Goal: Information Seeking & Learning: Learn about a topic

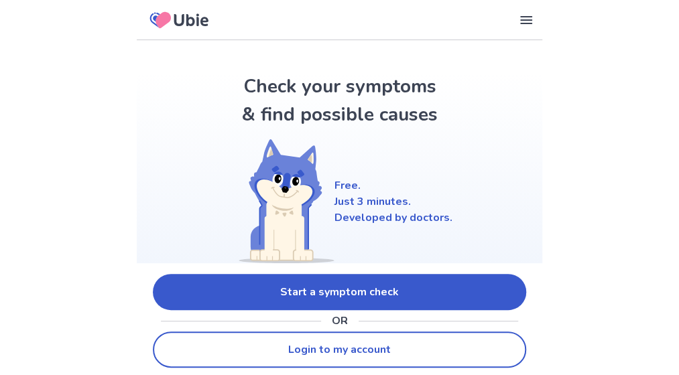
click at [319, 284] on link "Start a symptom check" at bounding box center [339, 292] width 373 height 36
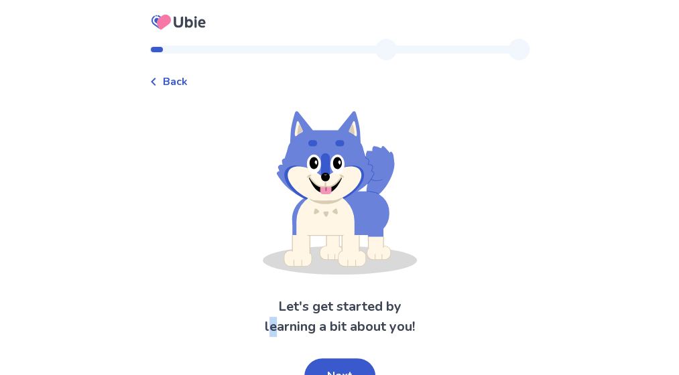
drag, startPoint x: 320, startPoint y: 367, endPoint x: 271, endPoint y: 343, distance: 54.3
click at [271, 343] on div "Let's get started by learning a bit about you! Next" at bounding box center [339, 253] width 381 height 284
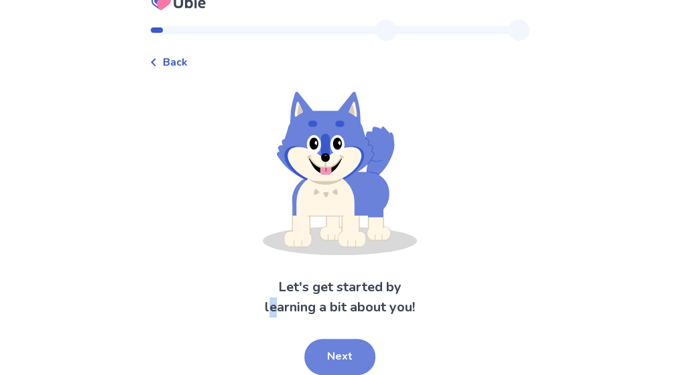
click at [338, 357] on button "Next" at bounding box center [339, 357] width 71 height 36
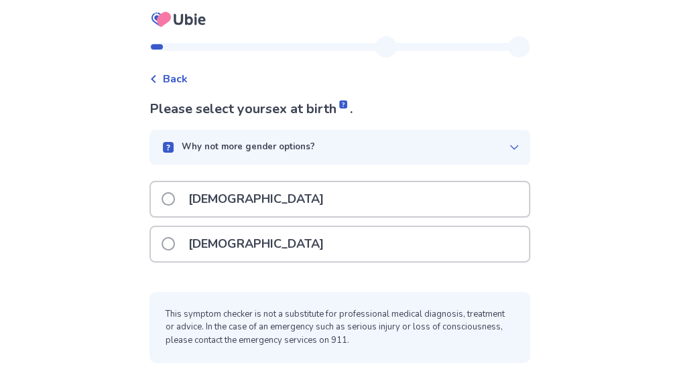
click at [312, 236] on div "[DEMOGRAPHIC_DATA]" at bounding box center [340, 244] width 378 height 34
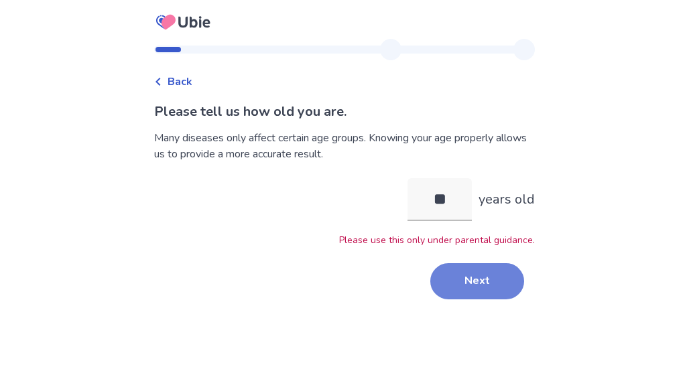
type input "**"
click at [448, 277] on button "Next" at bounding box center [477, 281] width 94 height 36
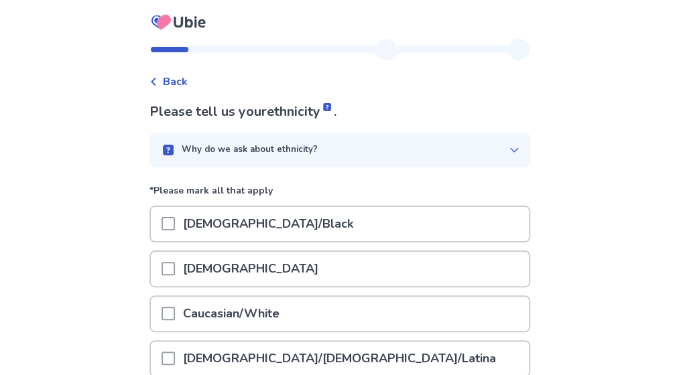
click at [264, 314] on p "Caucasian/White" at bounding box center [231, 314] width 113 height 34
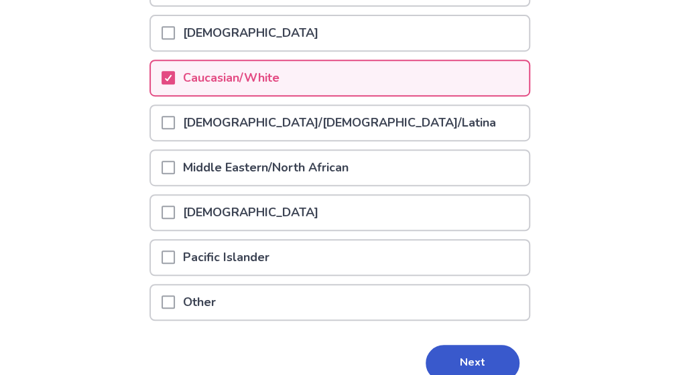
scroll to position [243, 0]
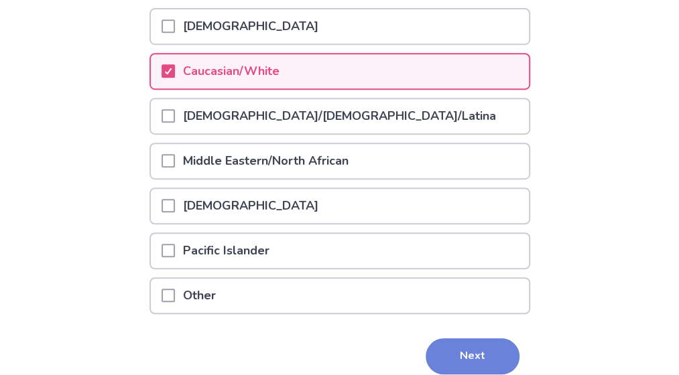
click at [450, 349] on button "Next" at bounding box center [473, 356] width 94 height 36
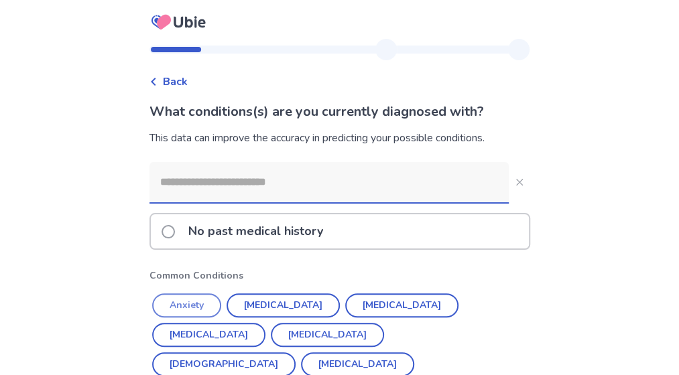
click at [174, 297] on button "Anxiety" at bounding box center [186, 306] width 69 height 24
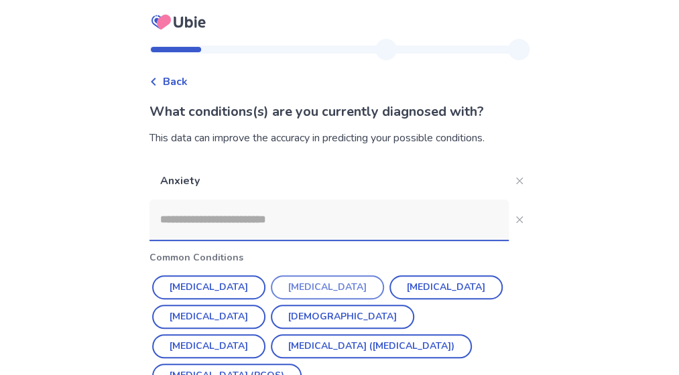
click at [310, 286] on button "[MEDICAL_DATA]" at bounding box center [327, 287] width 113 height 24
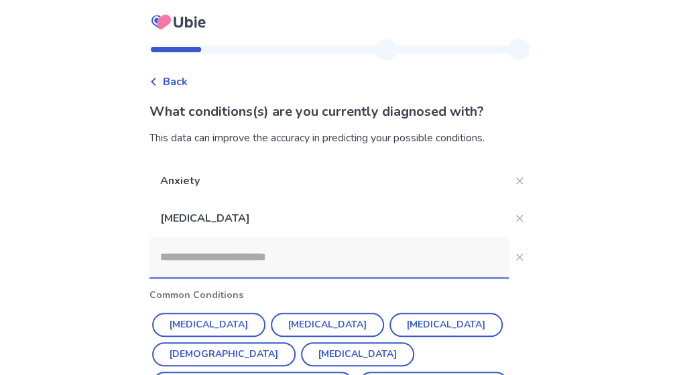
scroll to position [86, 0]
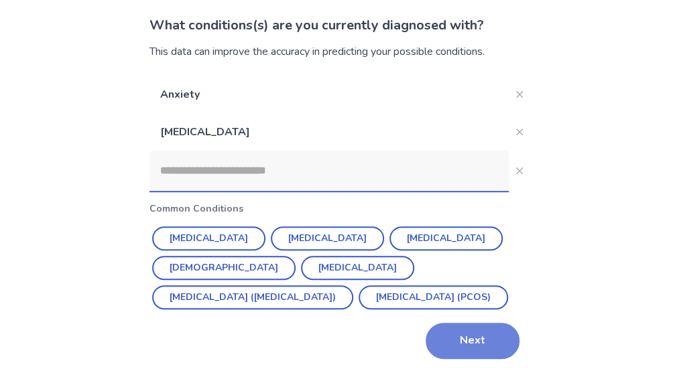
click at [446, 336] on button "Next" at bounding box center [473, 341] width 94 height 36
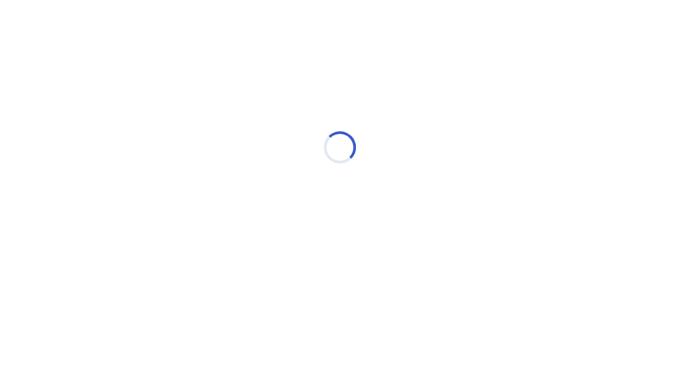
scroll to position [0, 0]
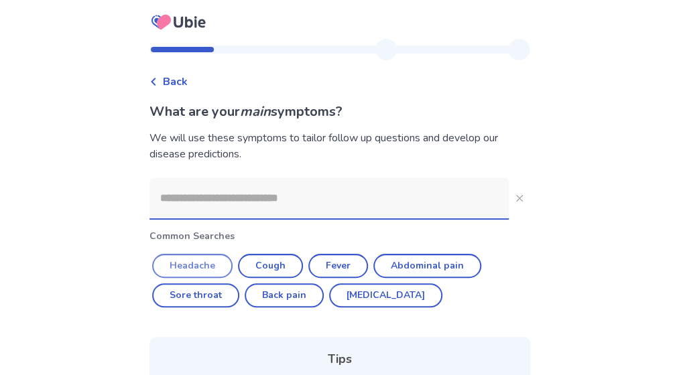
click at [210, 263] on button "Headache" at bounding box center [192, 266] width 80 height 24
type input "********"
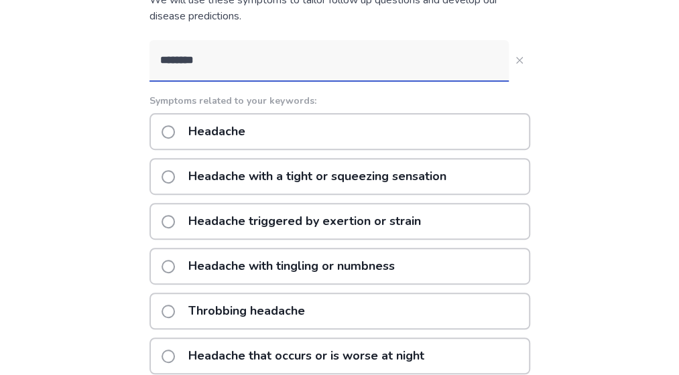
scroll to position [139, 0]
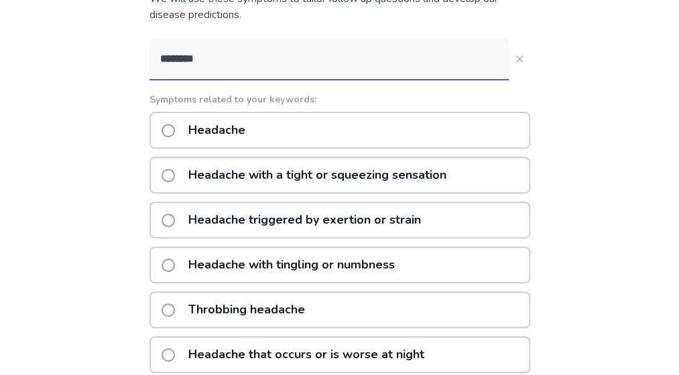
click at [341, 314] on div "Throbbing headache" at bounding box center [339, 310] width 381 height 37
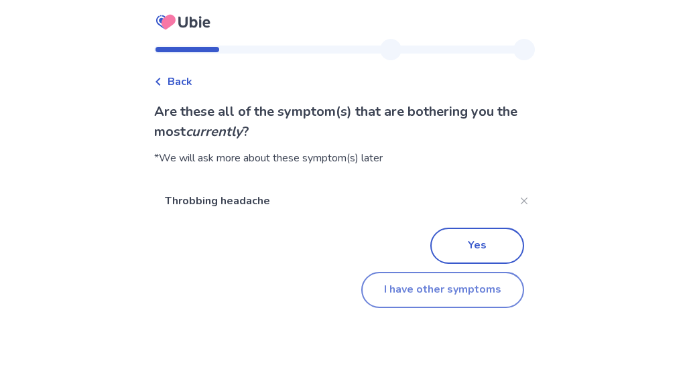
click at [449, 304] on button "I have other symptoms" at bounding box center [442, 290] width 163 height 36
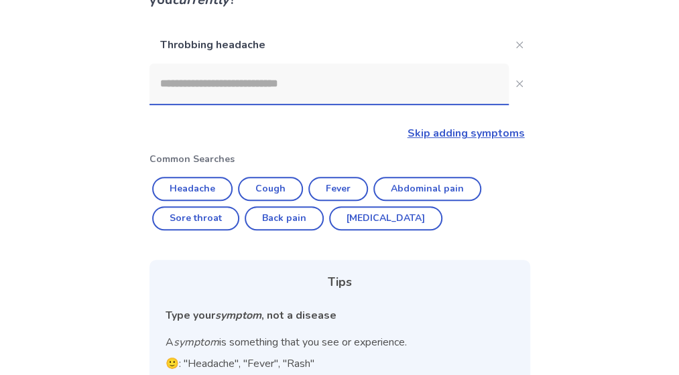
scroll to position [129, 0]
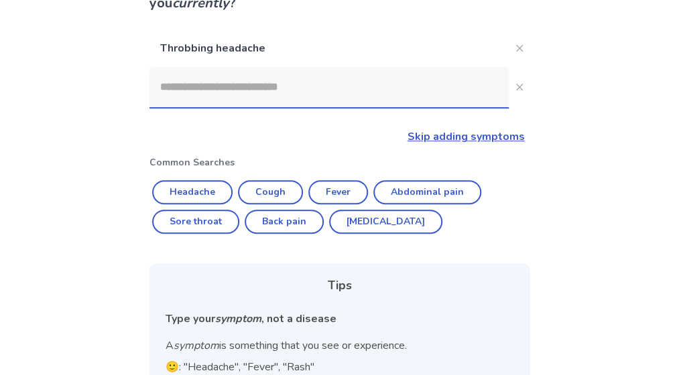
click at [405, 88] on input at bounding box center [328, 87] width 359 height 40
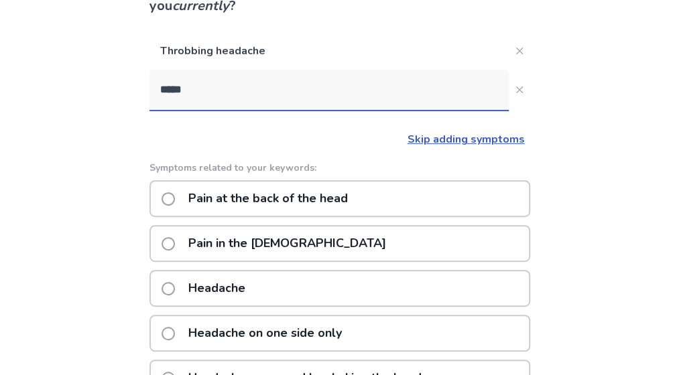
scroll to position [166, 0]
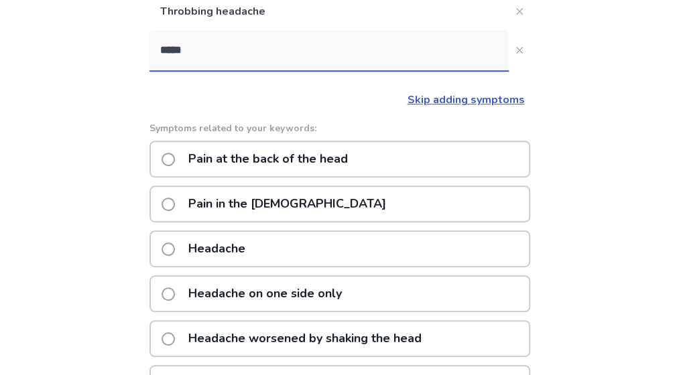
type input "*****"
click at [170, 155] on label "Pain at the back of the head" at bounding box center [259, 159] width 194 height 34
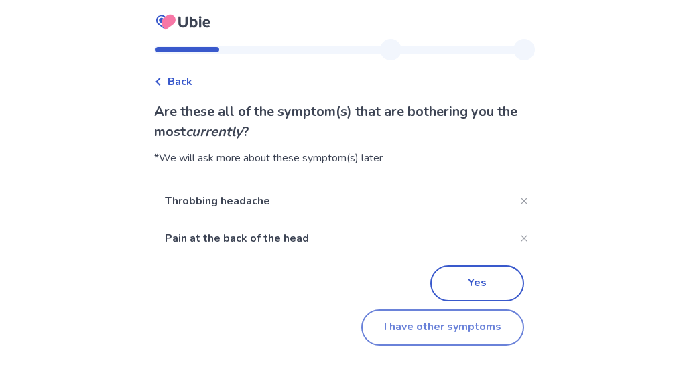
click at [451, 326] on button "I have other symptoms" at bounding box center [442, 328] width 163 height 36
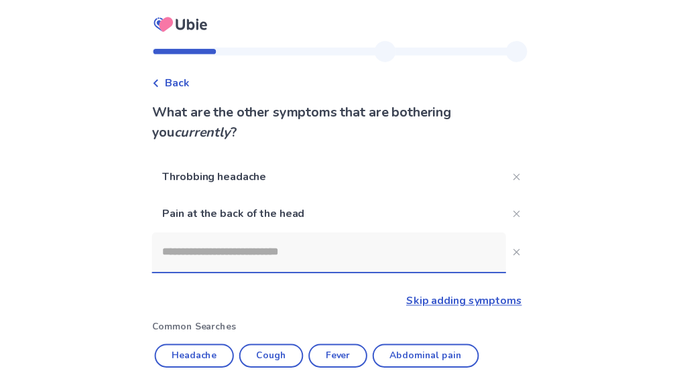
scroll to position [166, 0]
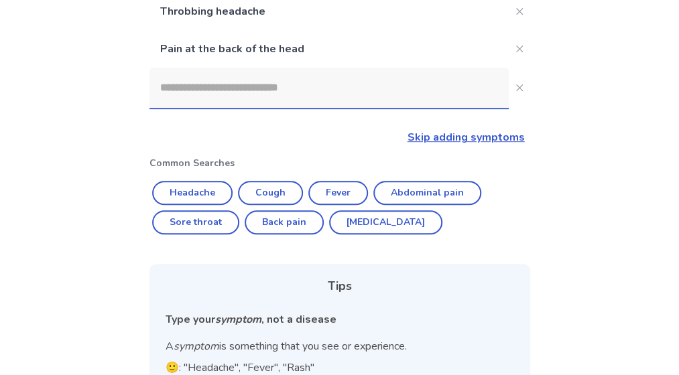
click at [251, 98] on input at bounding box center [328, 88] width 359 height 40
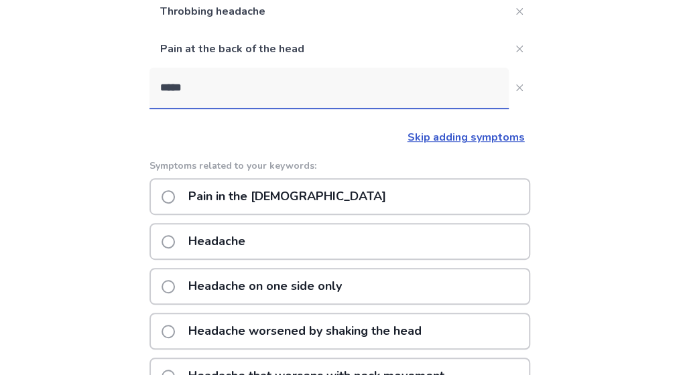
type input "******"
click at [270, 187] on p "Pain in the temples" at bounding box center [287, 197] width 214 height 34
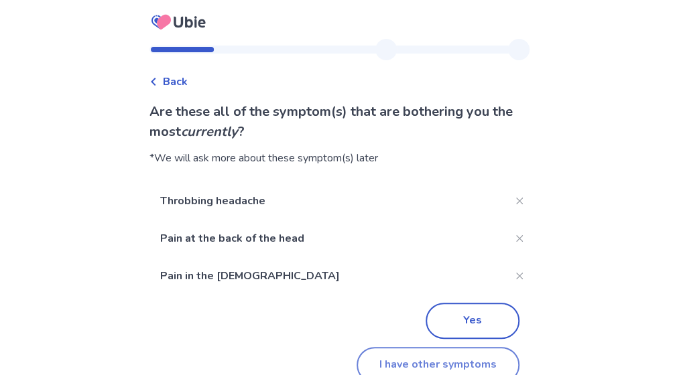
click at [404, 361] on button "I have other symptoms" at bounding box center [438, 365] width 163 height 36
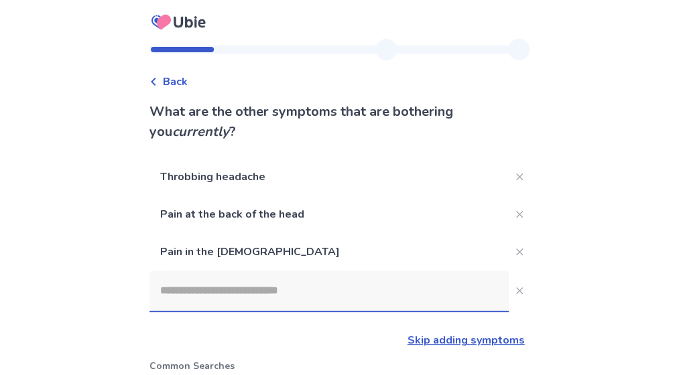
scroll to position [166, 0]
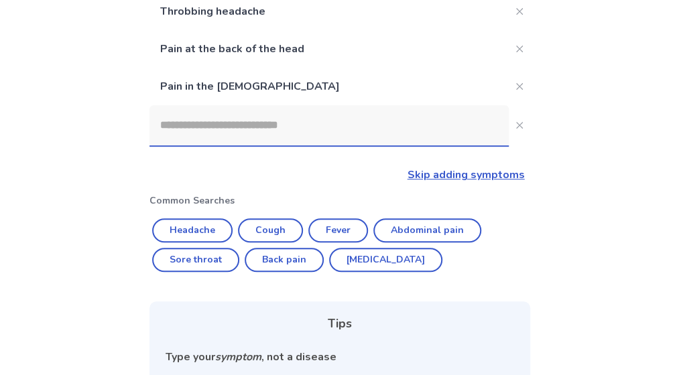
click at [328, 123] on input at bounding box center [328, 125] width 359 height 40
click at [328, 123] on input "*" at bounding box center [328, 125] width 359 height 40
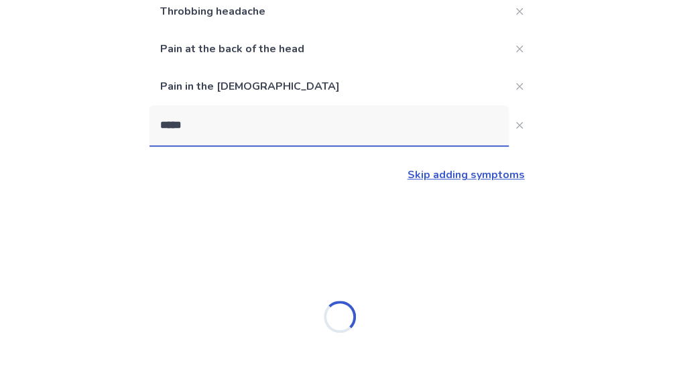
type input "******"
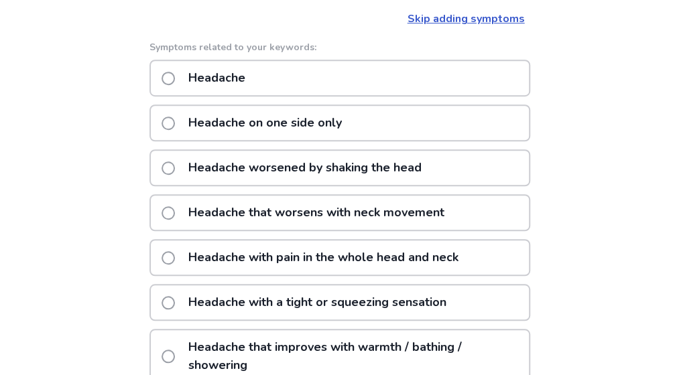
scroll to position [322, 0]
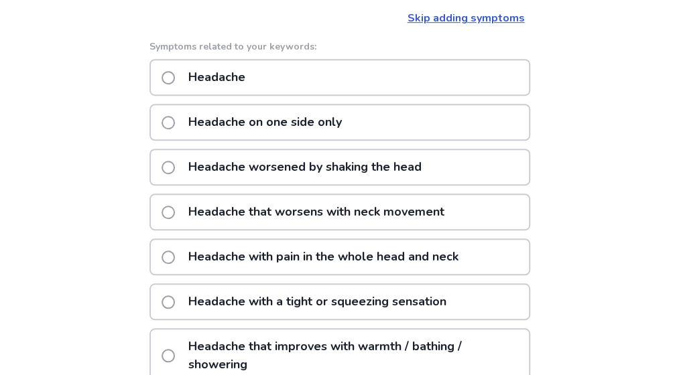
click at [256, 307] on p "Headache with a tight or squeezing sensation" at bounding box center [317, 302] width 274 height 34
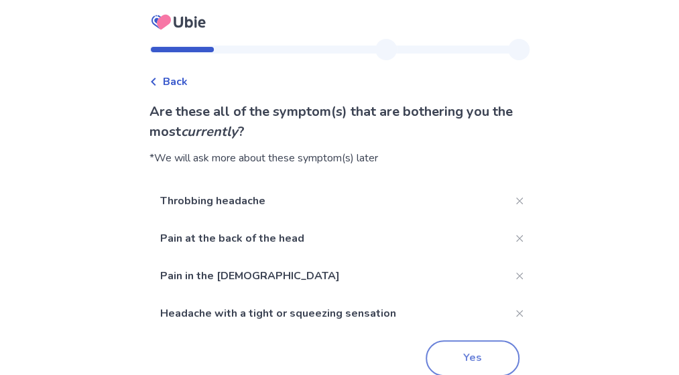
click at [461, 355] on button "Yes" at bounding box center [473, 359] width 94 height 36
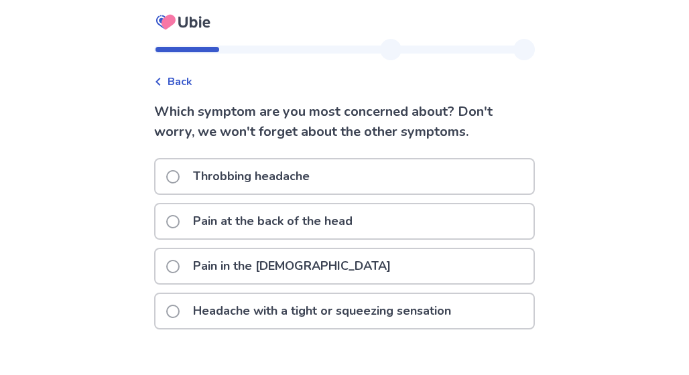
click at [189, 215] on label "Pain at the back of the head" at bounding box center [263, 221] width 194 height 34
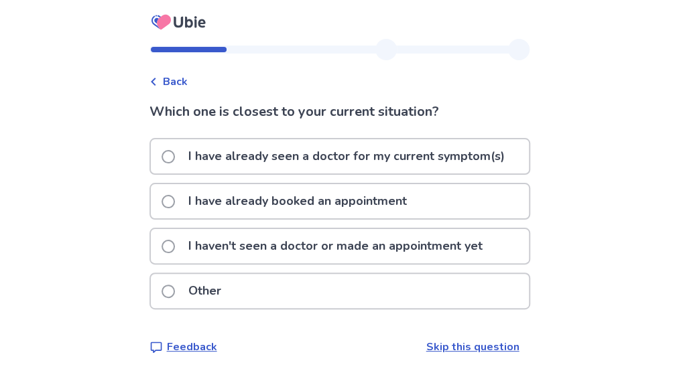
click at [189, 156] on p "I have already seen a doctor for my current symptom(s)" at bounding box center [346, 156] width 332 height 34
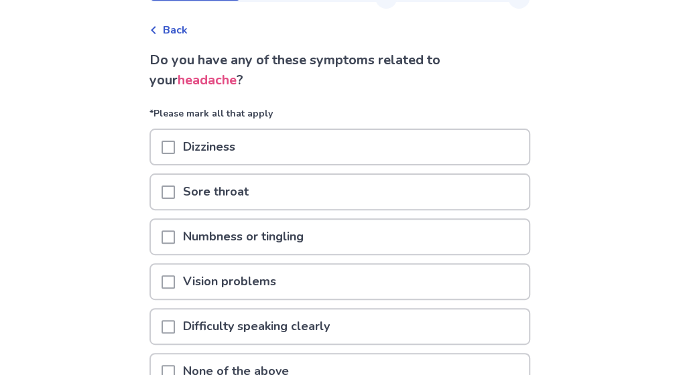
scroll to position [53, 0]
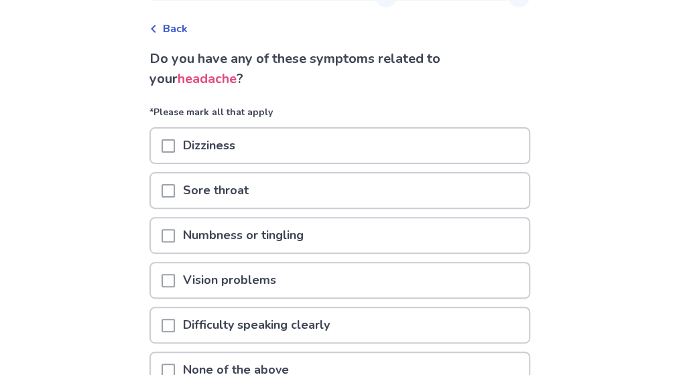
click at [198, 134] on p "Dizziness" at bounding box center [209, 146] width 68 height 34
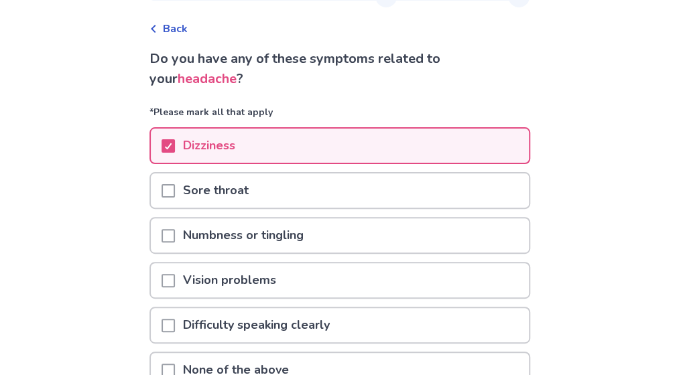
scroll to position [54, 0]
click at [171, 234] on span at bounding box center [168, 235] width 13 height 13
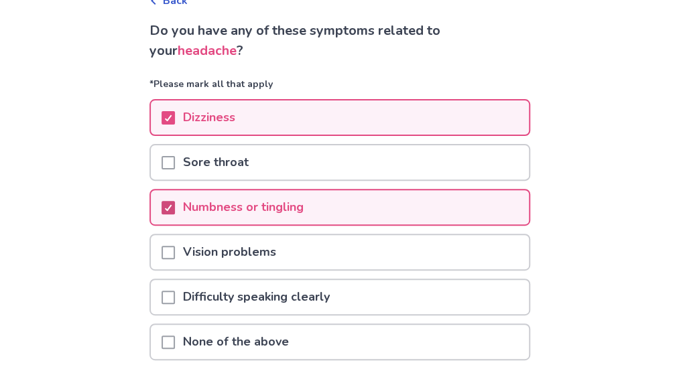
scroll to position [90, 0]
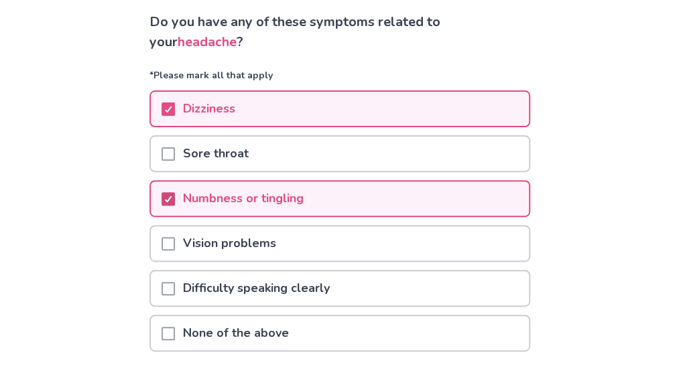
click at [171, 234] on div at bounding box center [168, 244] width 13 height 34
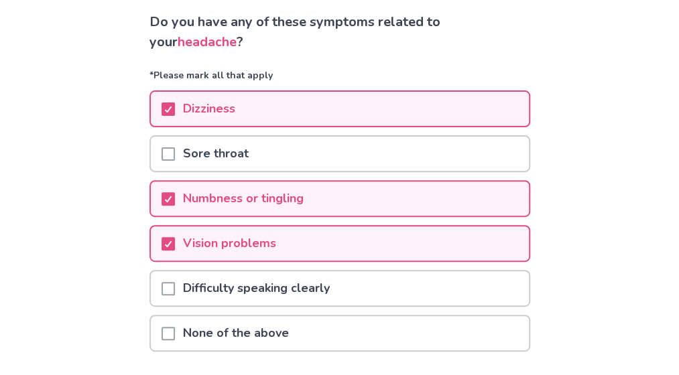
click at [175, 296] on div at bounding box center [168, 288] width 13 height 34
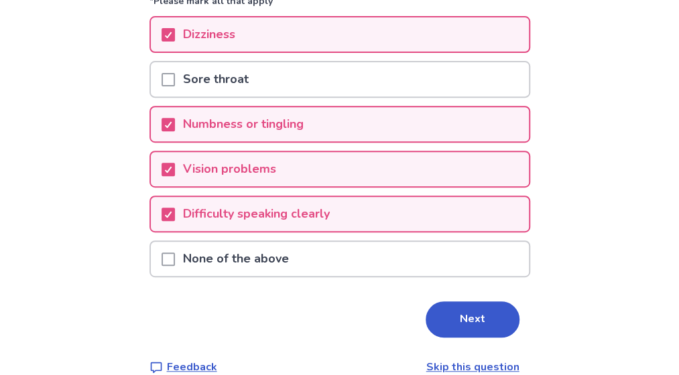
scroll to position [166, 0]
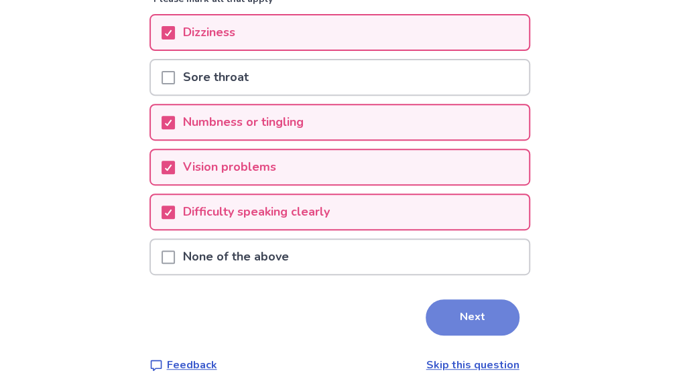
click at [444, 306] on button "Next" at bounding box center [473, 318] width 94 height 36
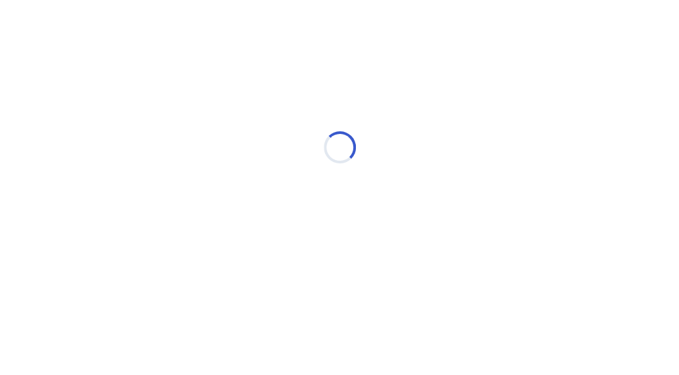
scroll to position [0, 0]
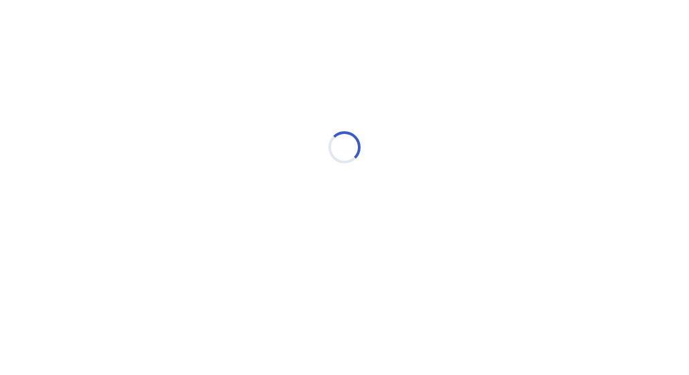
select select "*"
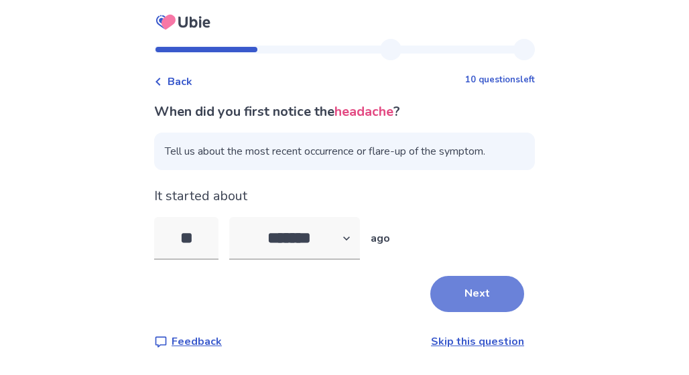
type input "**"
click at [480, 282] on button "Next" at bounding box center [477, 294] width 94 height 36
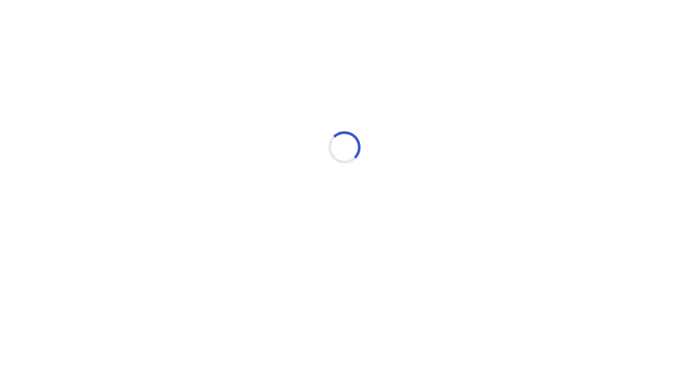
select select "*"
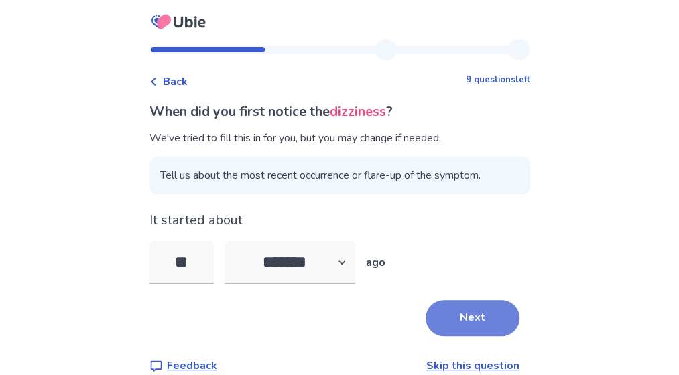
click at [479, 323] on button "Next" at bounding box center [473, 318] width 94 height 36
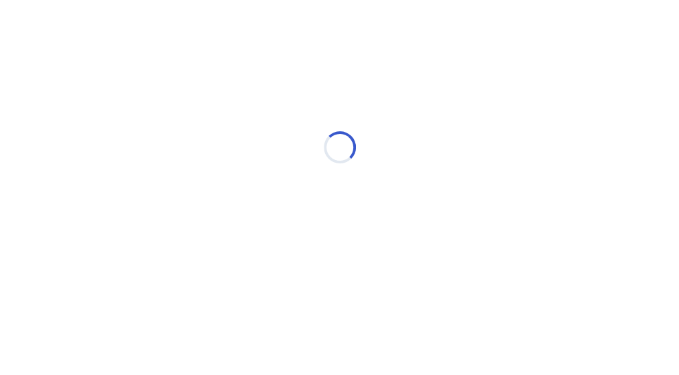
select select "*"
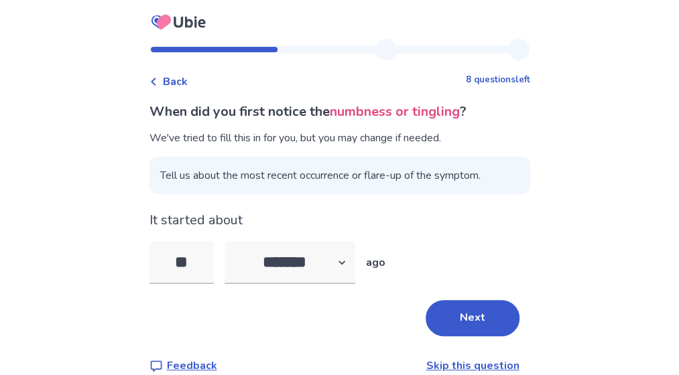
click at [479, 323] on button "Next" at bounding box center [473, 318] width 94 height 36
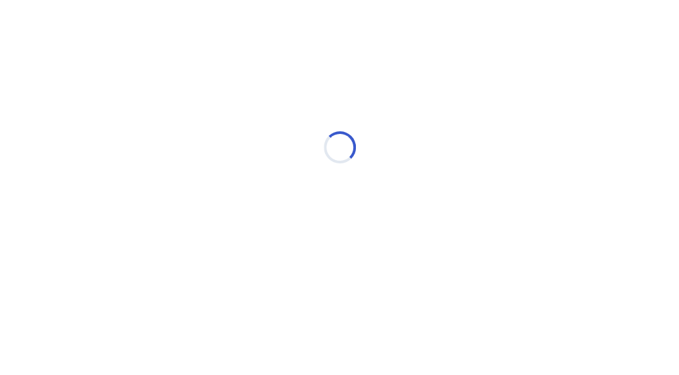
select select "*"
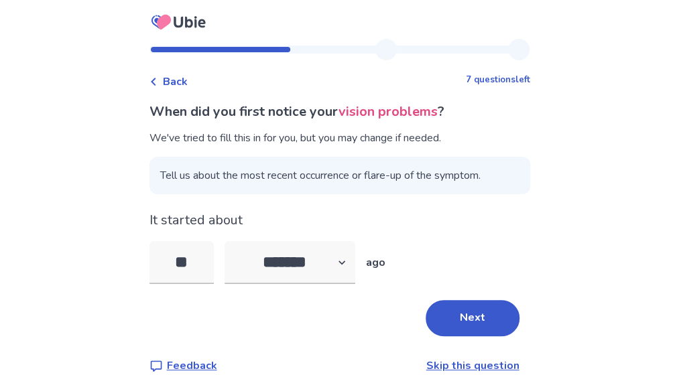
click at [479, 323] on button "Next" at bounding box center [473, 318] width 94 height 36
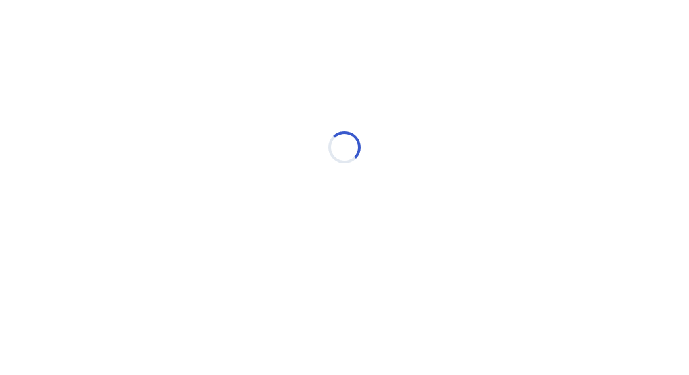
select select "*"
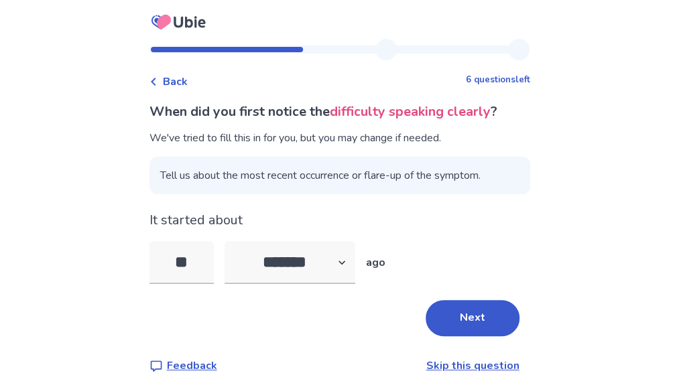
click at [479, 323] on button "Next" at bounding box center [473, 318] width 94 height 36
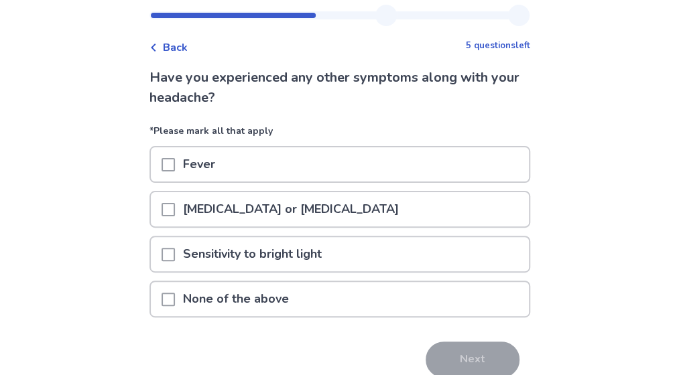
scroll to position [47, 0]
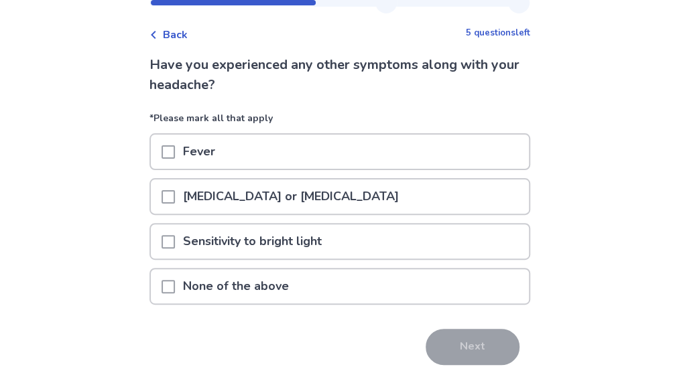
click at [383, 284] on div "None of the above" at bounding box center [340, 286] width 378 height 34
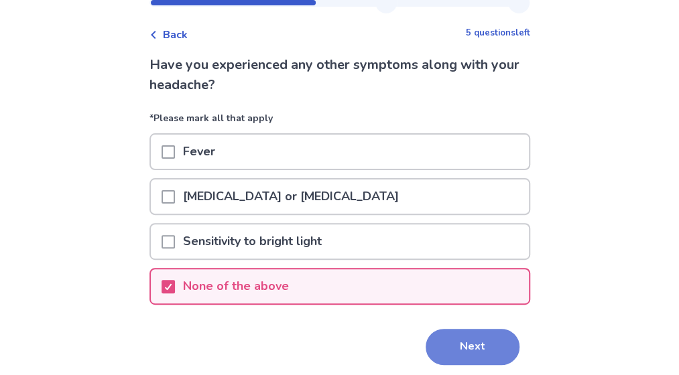
click at [459, 345] on button "Next" at bounding box center [473, 347] width 94 height 36
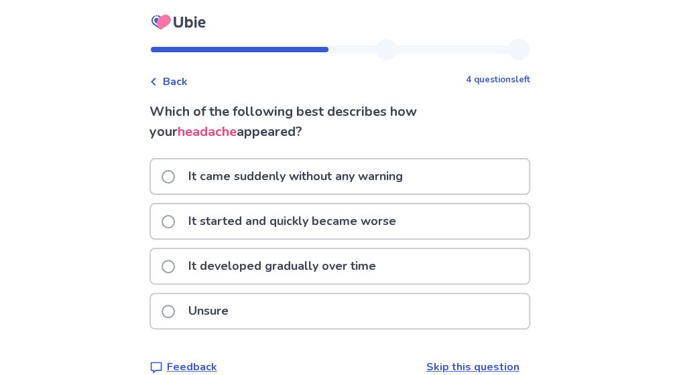
click at [468, 170] on div "It came suddenly without any warning" at bounding box center [340, 177] width 378 height 34
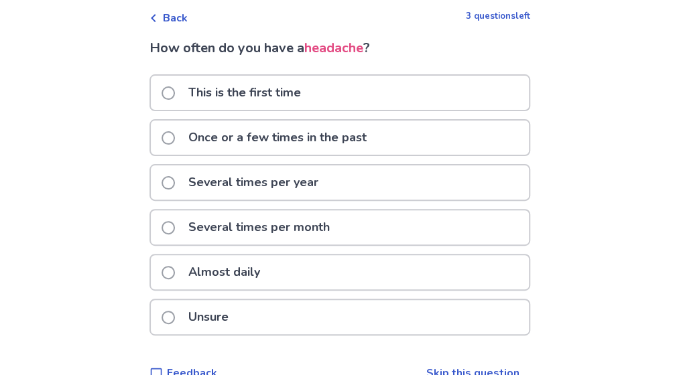
scroll to position [64, 0]
click at [336, 268] on div "Almost daily" at bounding box center [340, 272] width 378 height 34
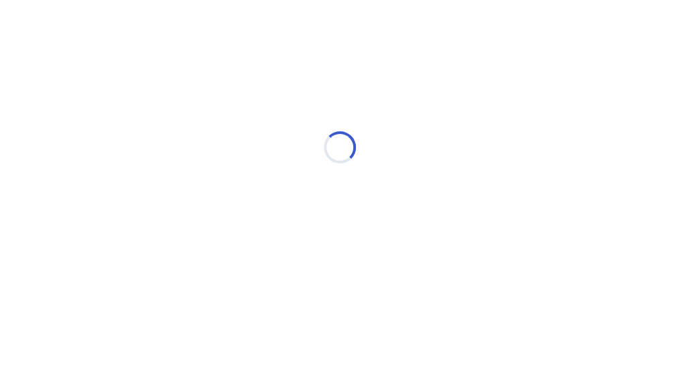
scroll to position [0, 0]
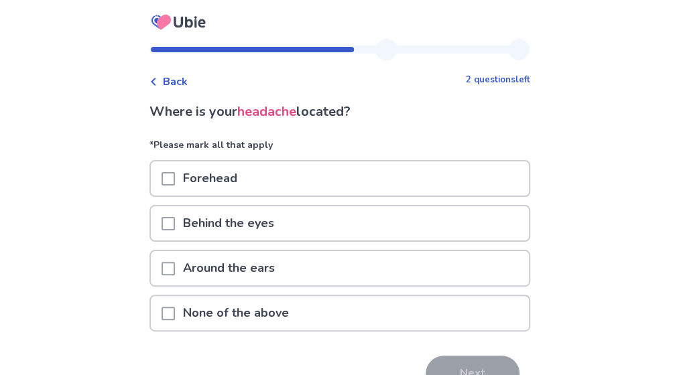
click at [169, 267] on span at bounding box center [168, 268] width 13 height 13
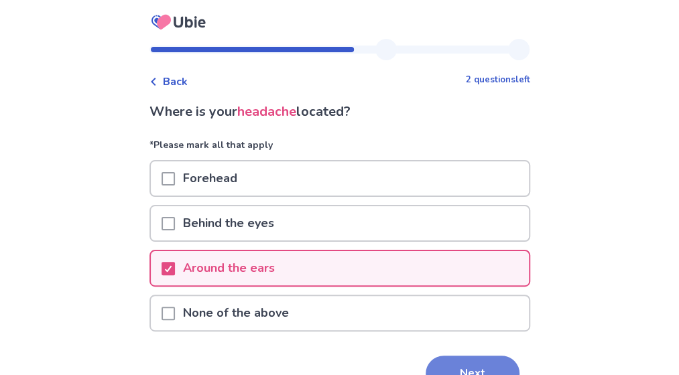
click at [453, 363] on button "Next" at bounding box center [473, 374] width 94 height 36
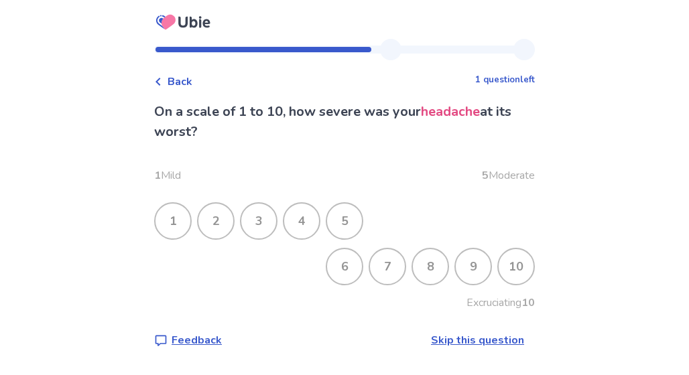
click at [462, 259] on div "9" at bounding box center [473, 266] width 35 height 35
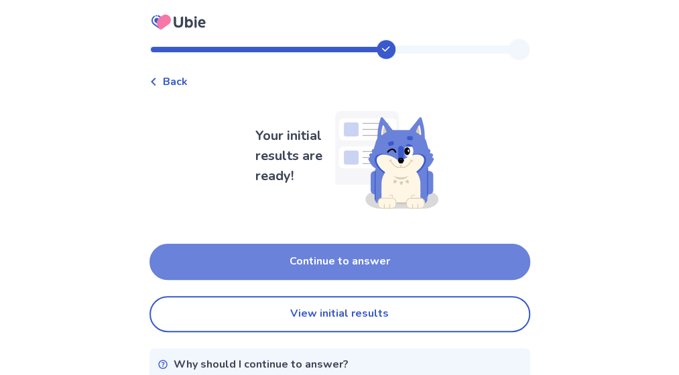
click at [454, 261] on button "Continue to answer" at bounding box center [339, 262] width 381 height 36
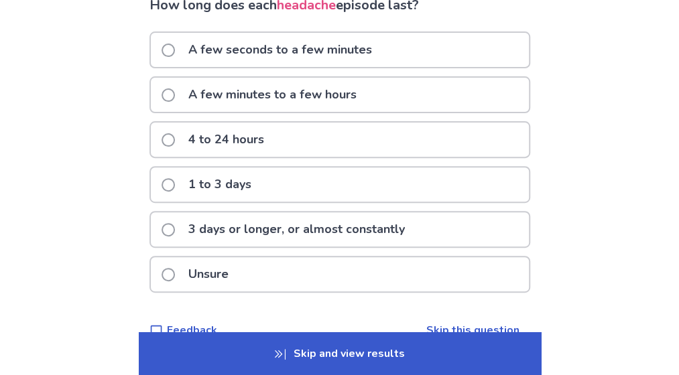
scroll to position [107, 0]
click at [444, 214] on div "3 days or longer, or almost constantly" at bounding box center [340, 229] width 378 height 34
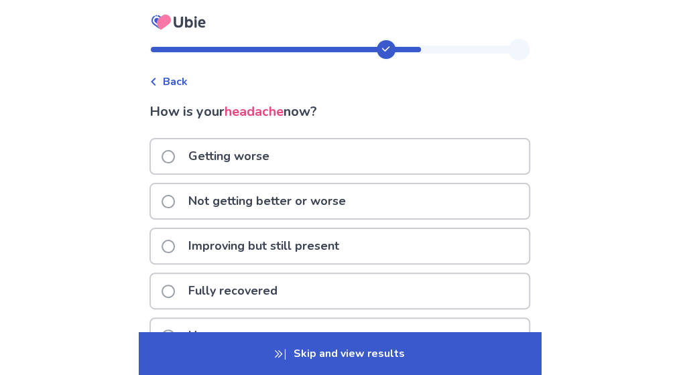
click at [380, 144] on div "Getting worse" at bounding box center [340, 156] width 378 height 34
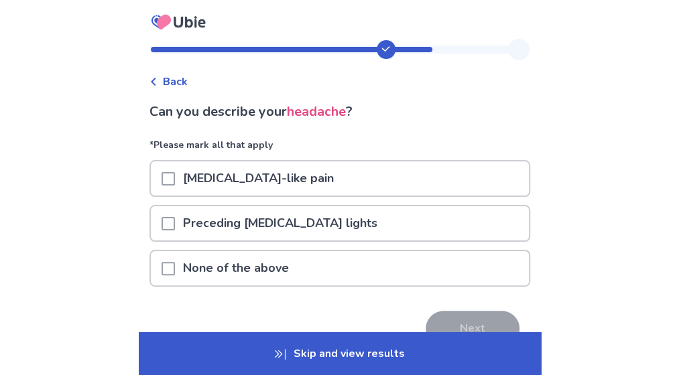
click at [324, 258] on div "None of the above" at bounding box center [340, 268] width 378 height 34
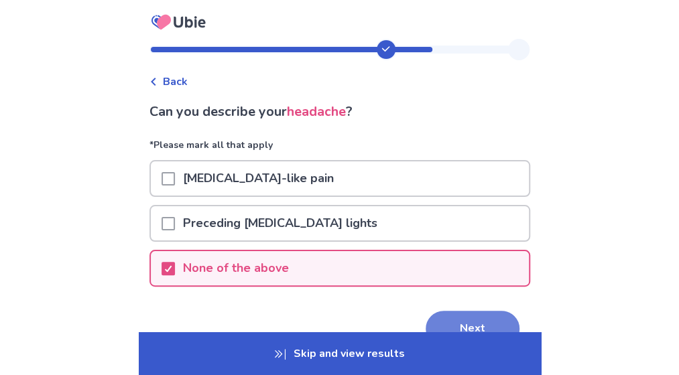
click at [464, 314] on button "Next" at bounding box center [473, 329] width 94 height 36
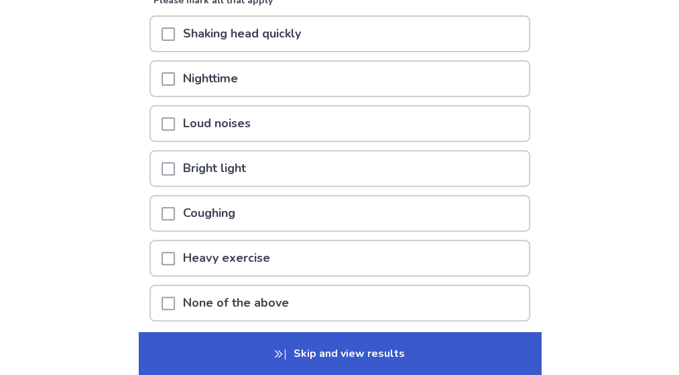
scroll to position [164, 0]
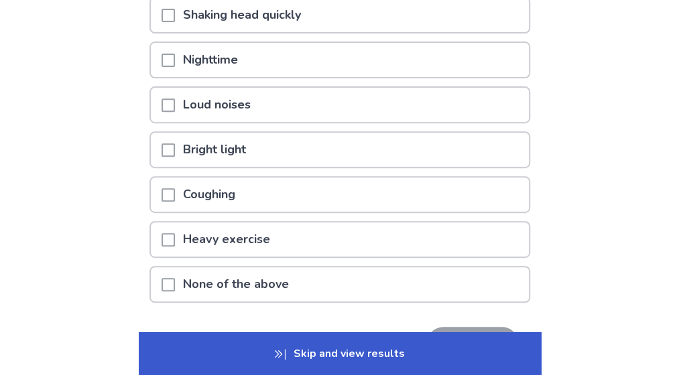
click at [410, 282] on div "None of the above" at bounding box center [340, 284] width 378 height 34
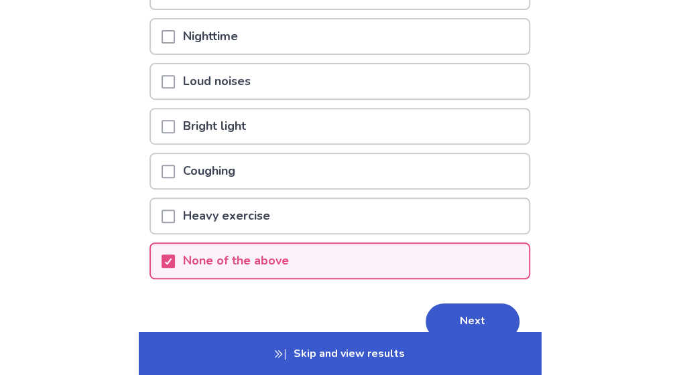
scroll to position [188, 0]
click at [465, 318] on button "Next" at bounding box center [473, 321] width 94 height 36
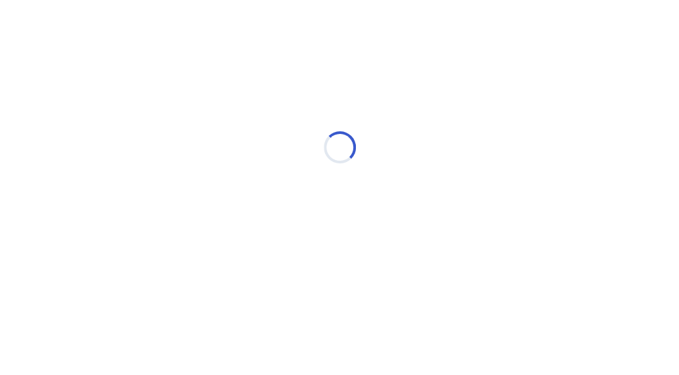
scroll to position [0, 0]
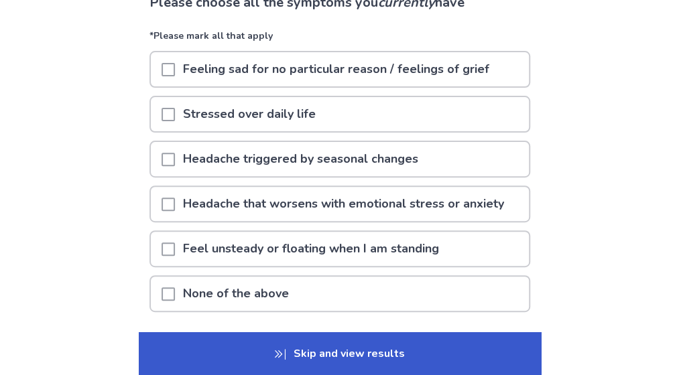
scroll to position [115, 0]
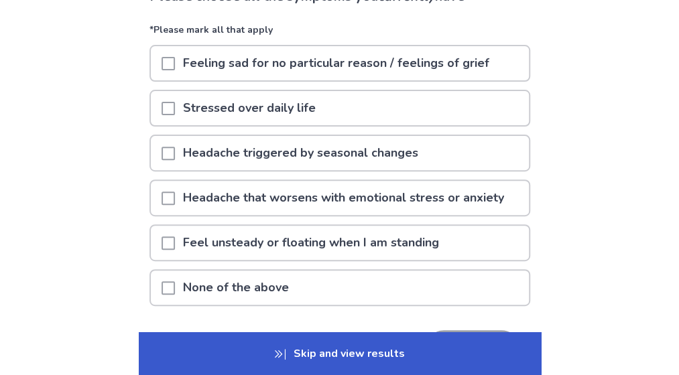
click at [374, 274] on div "None of the above" at bounding box center [340, 288] width 378 height 34
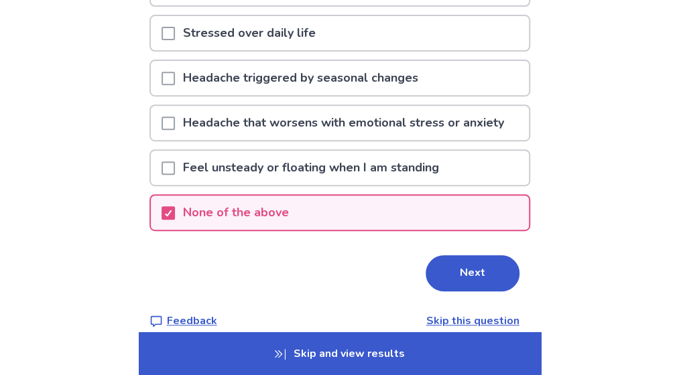
scroll to position [192, 0]
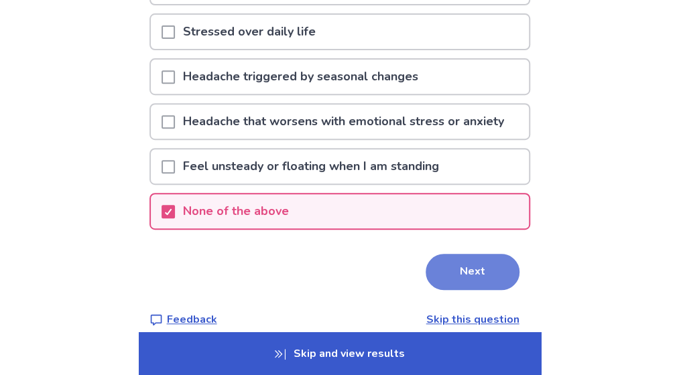
click at [437, 274] on button "Next" at bounding box center [473, 272] width 94 height 36
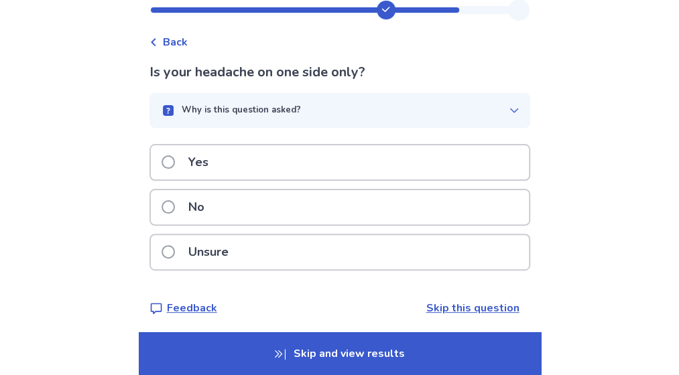
scroll to position [44, 0]
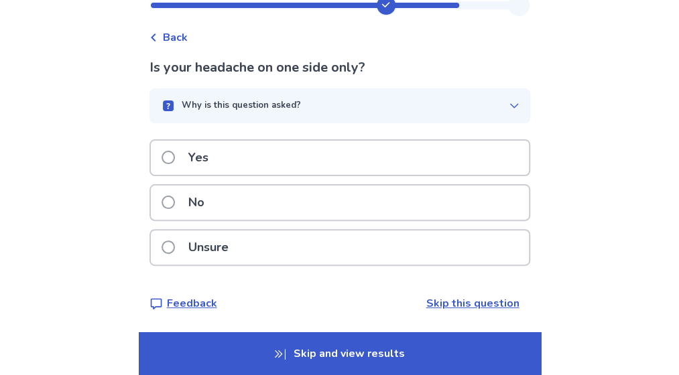
click at [363, 196] on div "No" at bounding box center [340, 203] width 378 height 34
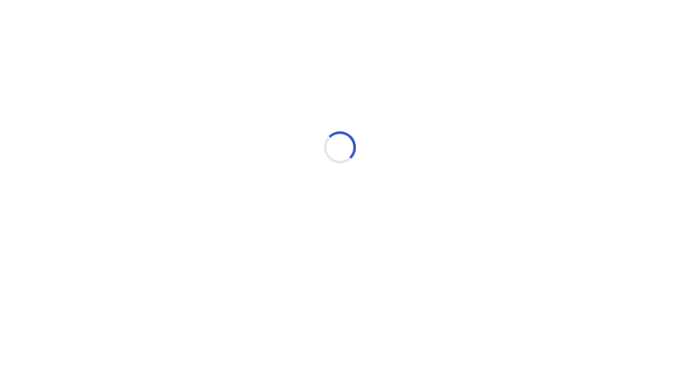
scroll to position [0, 0]
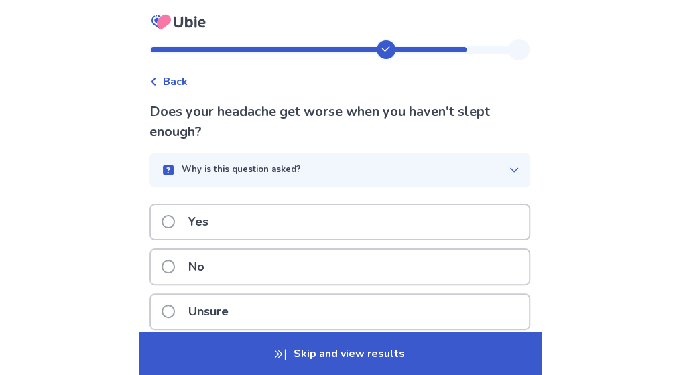
scroll to position [64, 0]
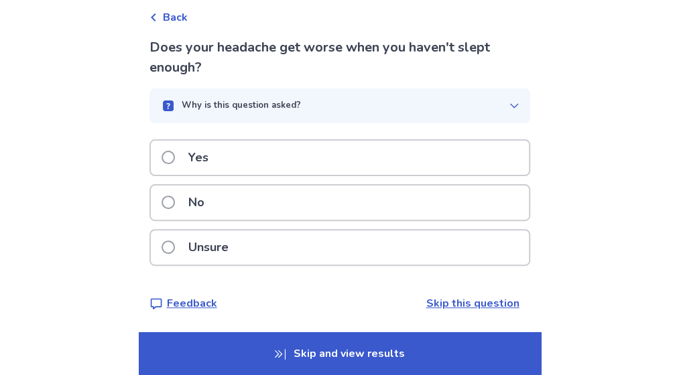
click at [347, 191] on div "No" at bounding box center [340, 203] width 378 height 34
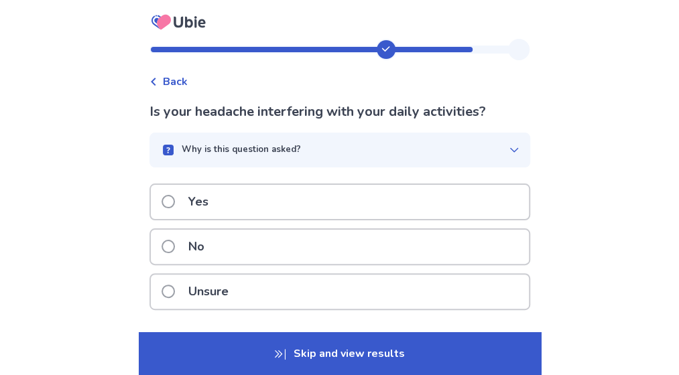
click at [358, 199] on div "Yes" at bounding box center [340, 202] width 378 height 34
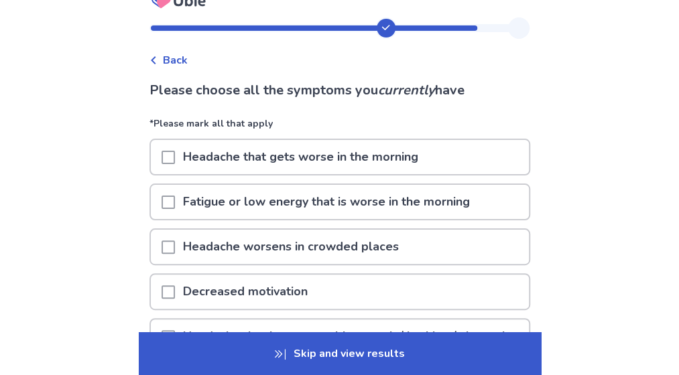
scroll to position [25, 0]
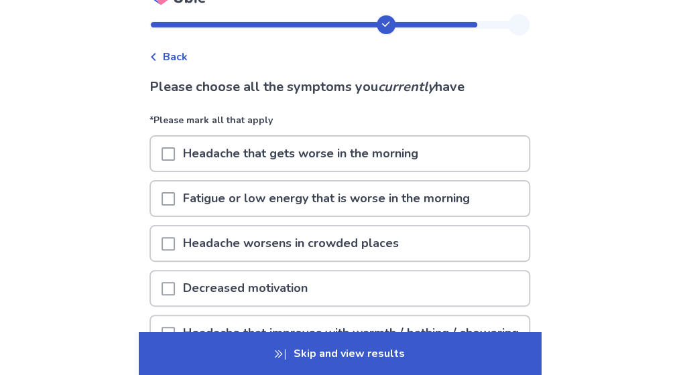
click at [330, 288] on div "Decreased motivation" at bounding box center [340, 288] width 378 height 34
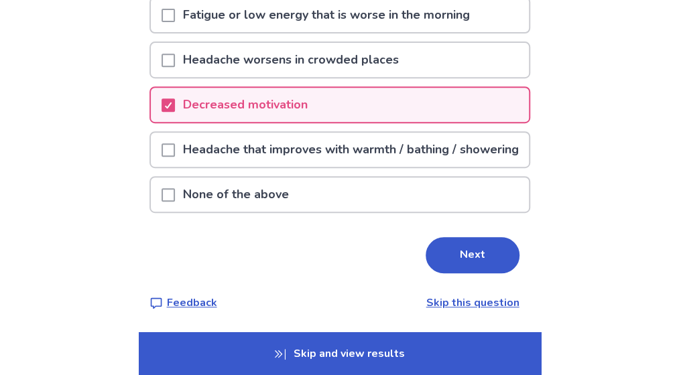
scroll to position [217, 0]
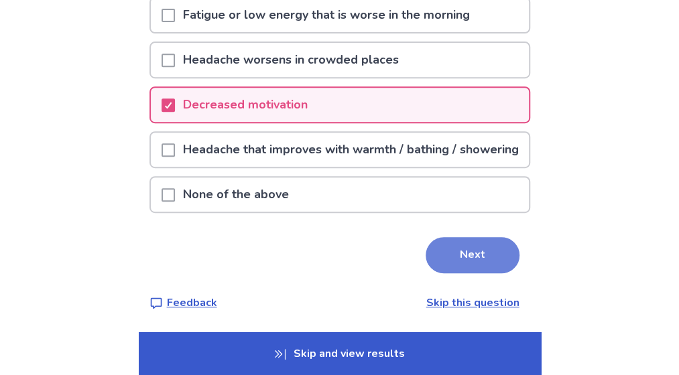
click at [456, 259] on button "Next" at bounding box center [473, 255] width 94 height 36
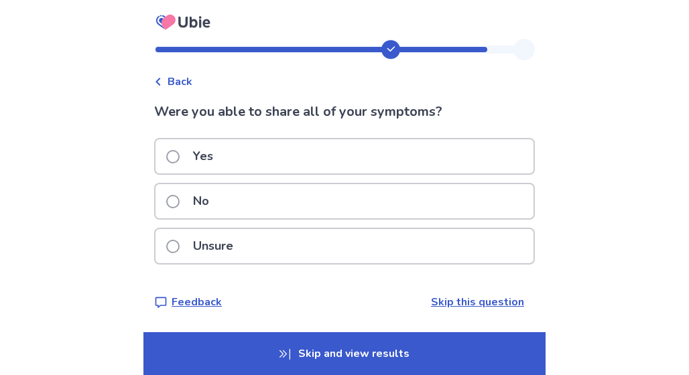
click at [389, 147] on div "Yes" at bounding box center [345, 156] width 378 height 34
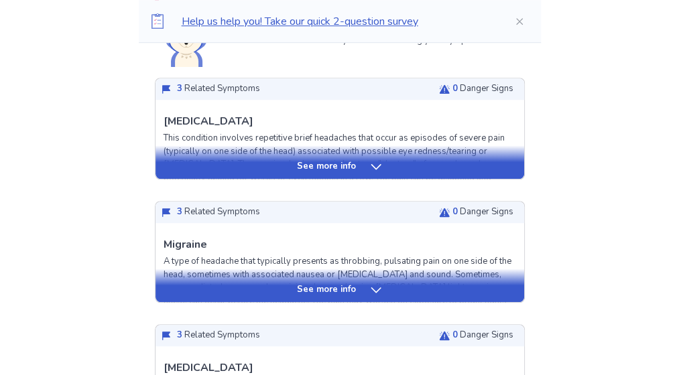
scroll to position [343, 0]
